Goal: Check status: Check status

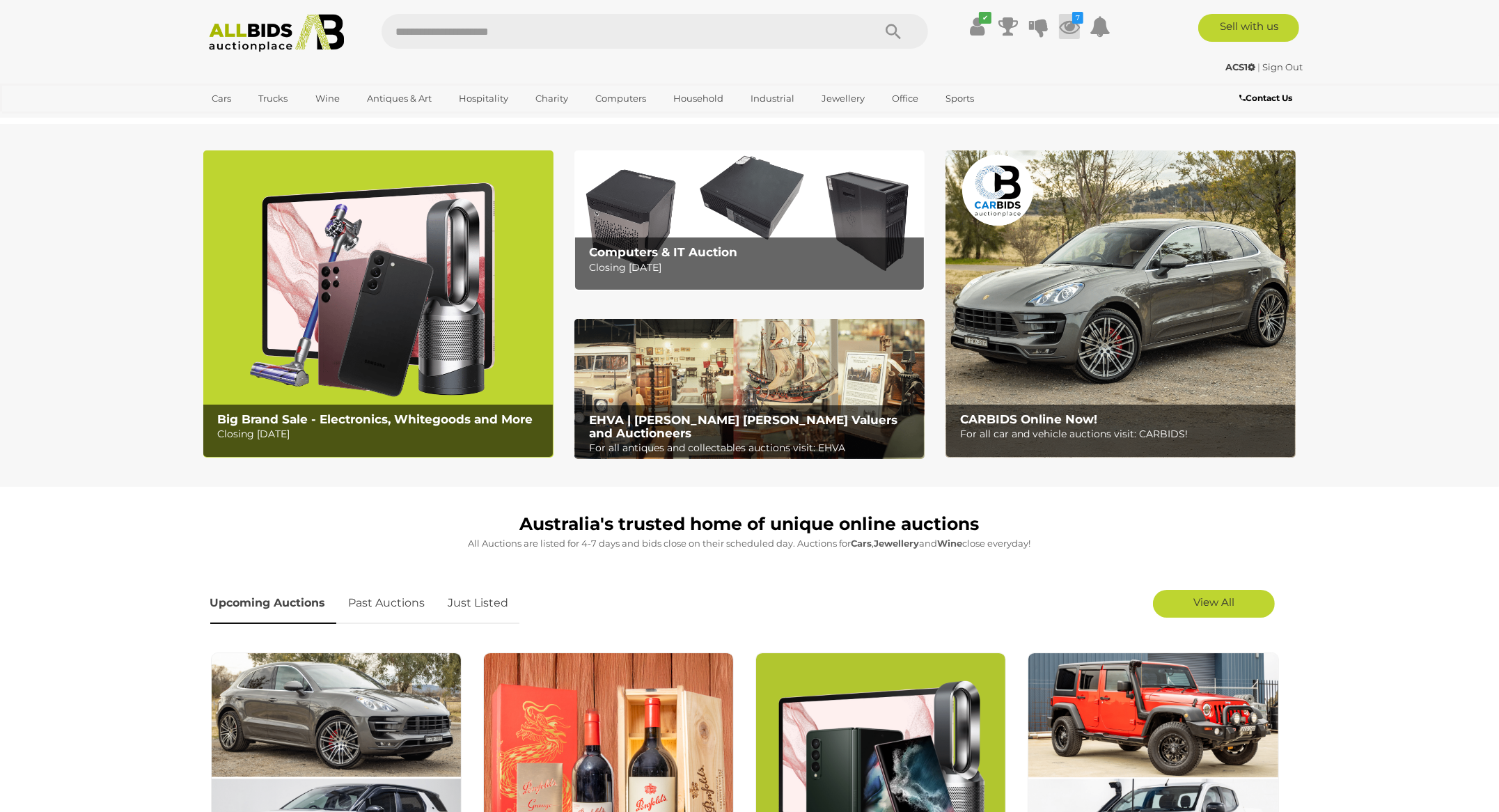
click at [1072, 36] on icon at bounding box center [1070, 26] width 21 height 25
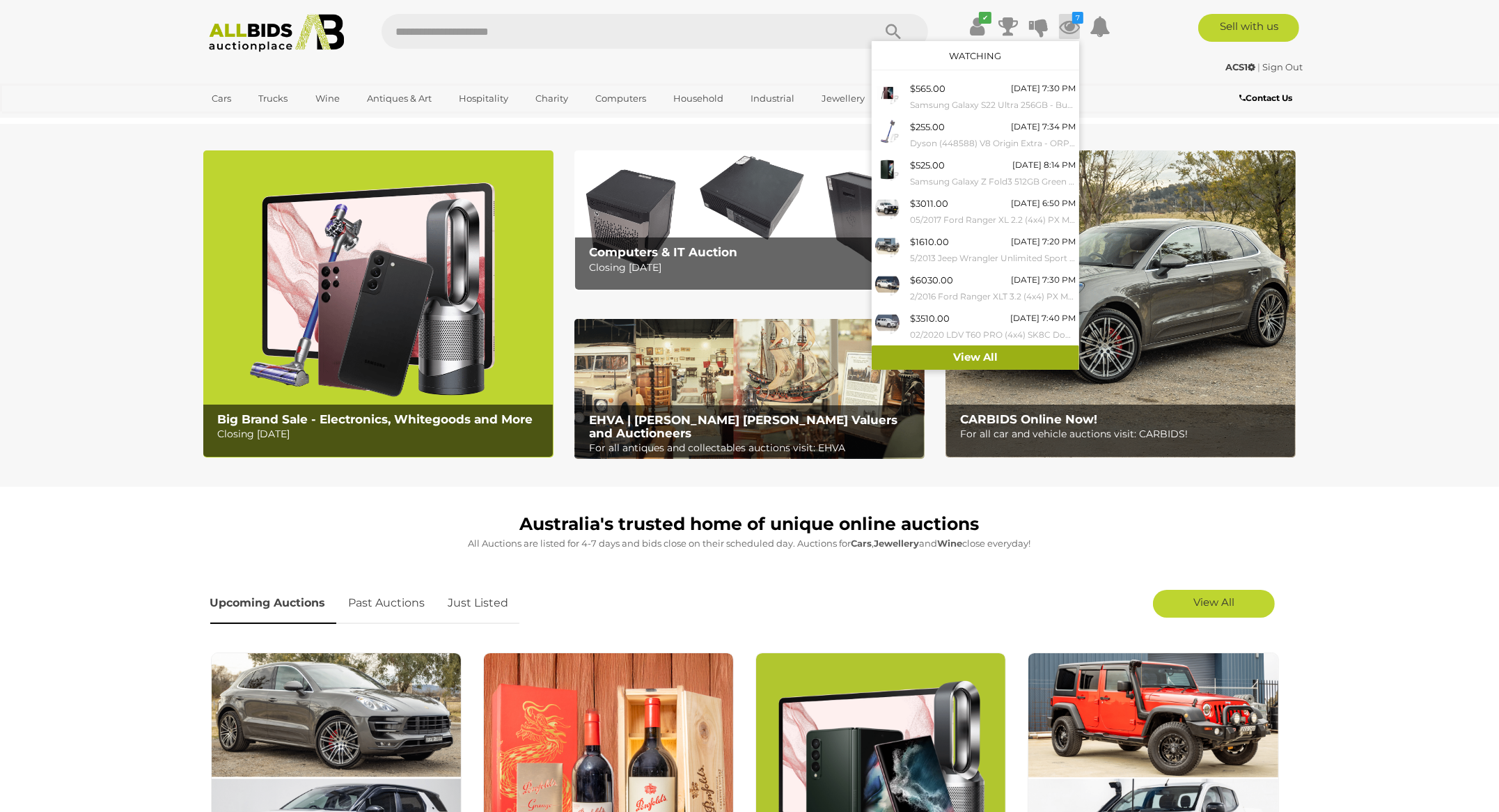
click at [982, 355] on link "View All" at bounding box center [975, 358] width 207 height 24
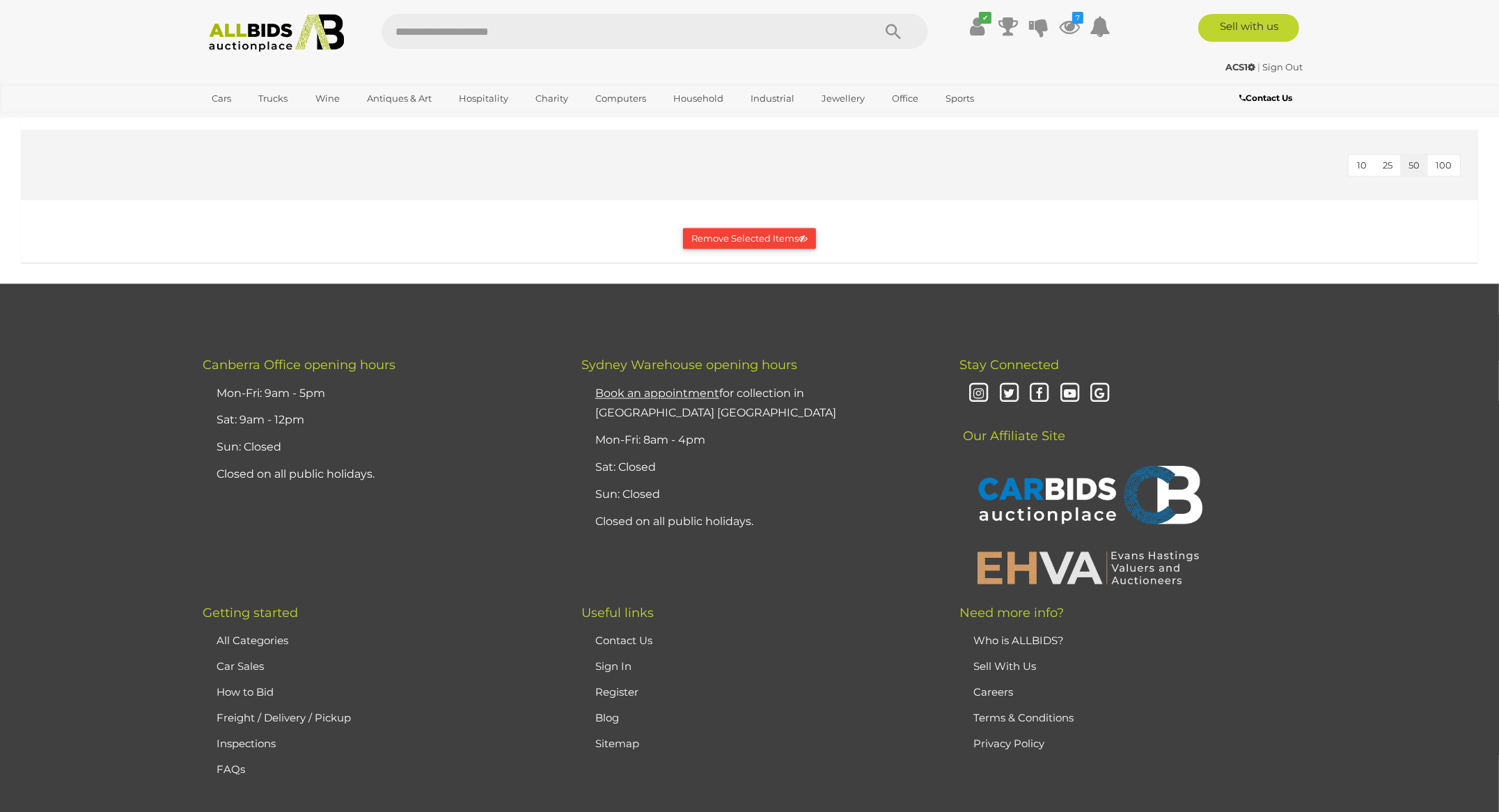
scroll to position [3690, 0]
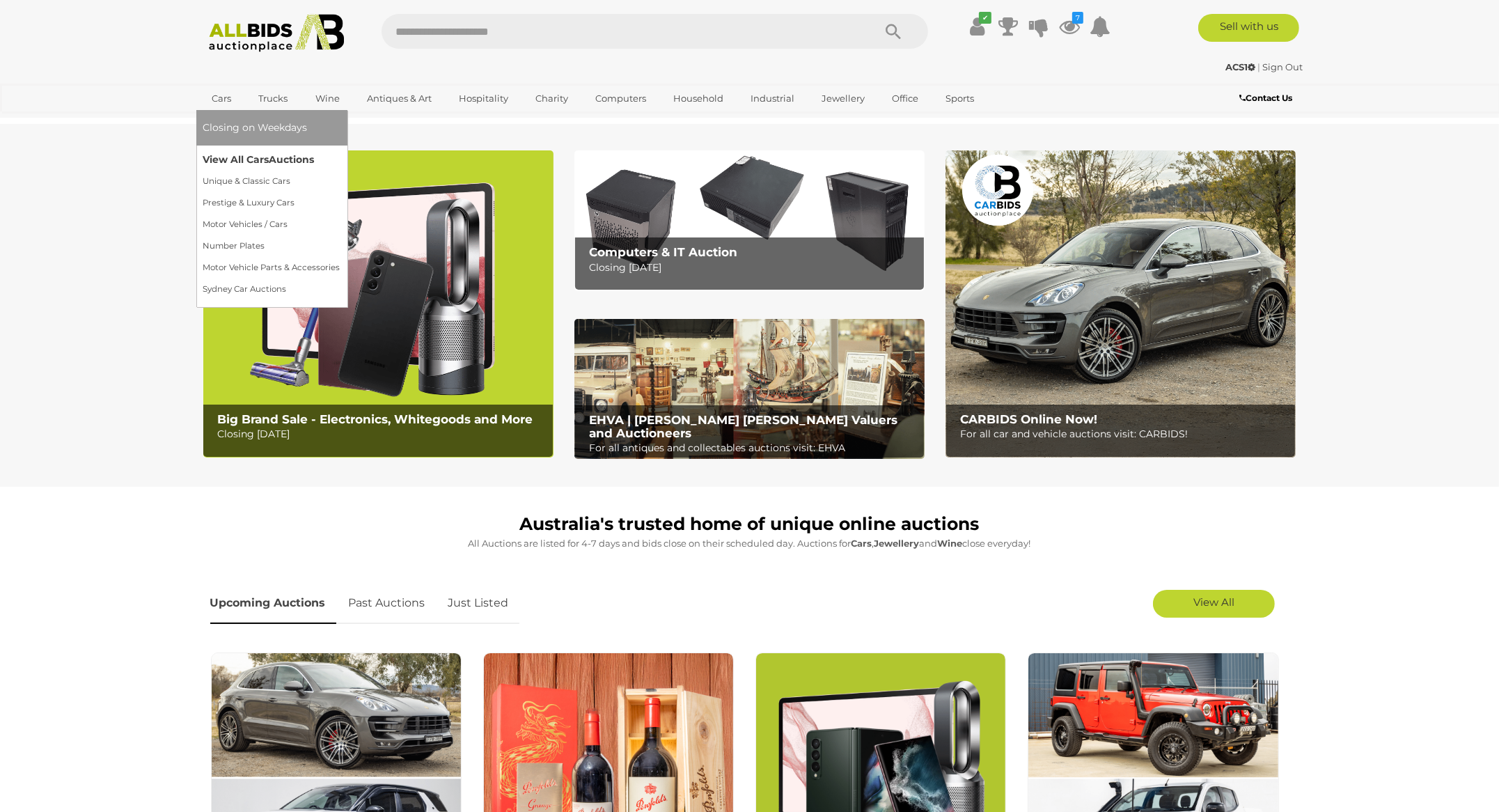
click at [262, 164] on link "View All Cars Auctions" at bounding box center [272, 160] width 137 height 22
